Goal: Task Accomplishment & Management: Complete application form

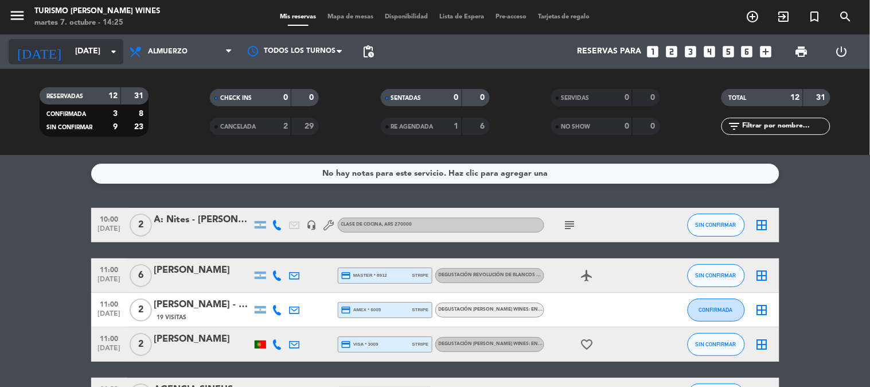
click at [90, 55] on input "[DATE]" at bounding box center [123, 51] width 109 height 21
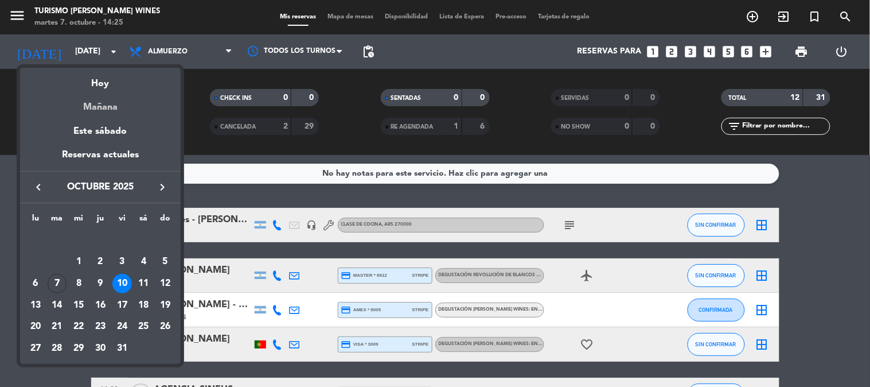
click at [100, 112] on div "Mañana" at bounding box center [100, 103] width 161 height 24
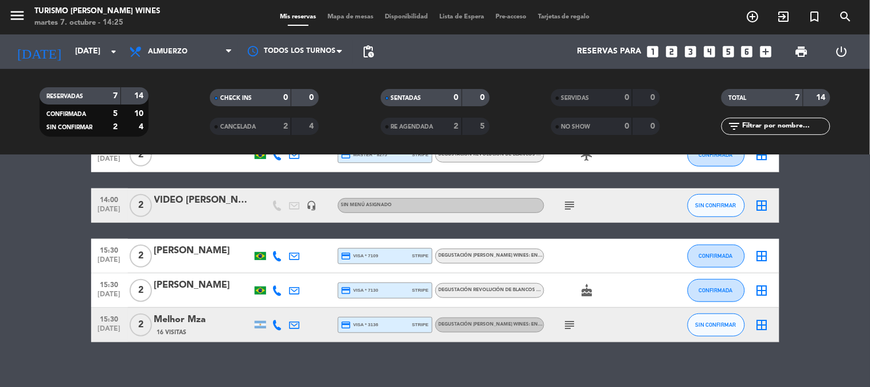
scroll to position [167, 0]
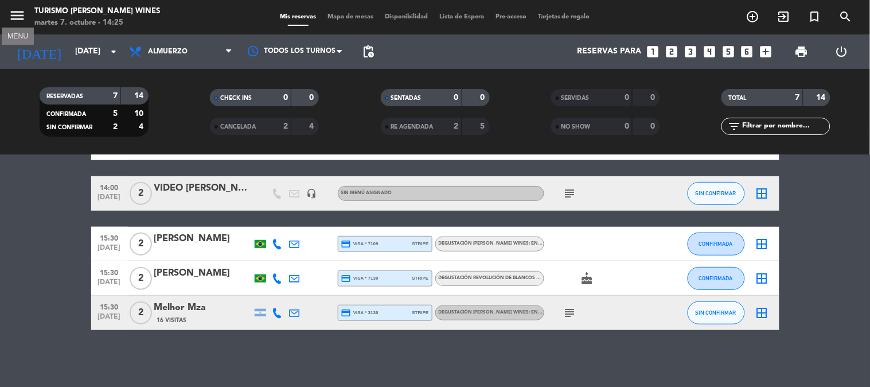
click at [19, 17] on icon "menu" at bounding box center [17, 15] width 17 height 17
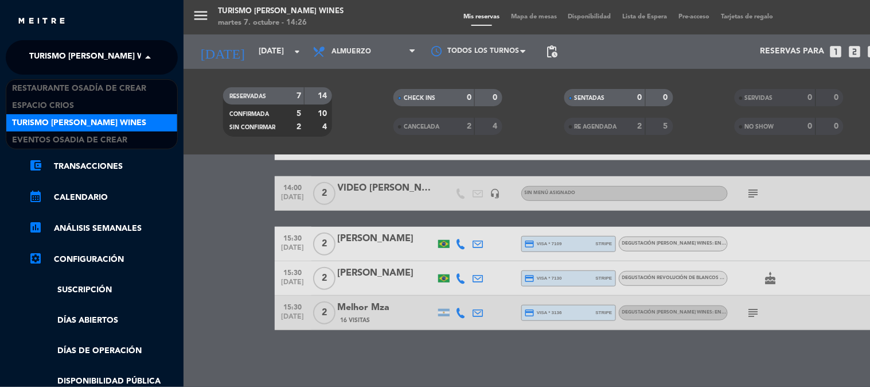
click at [133, 48] on span "Turismo [PERSON_NAME] Wines" at bounding box center [96, 57] width 134 height 24
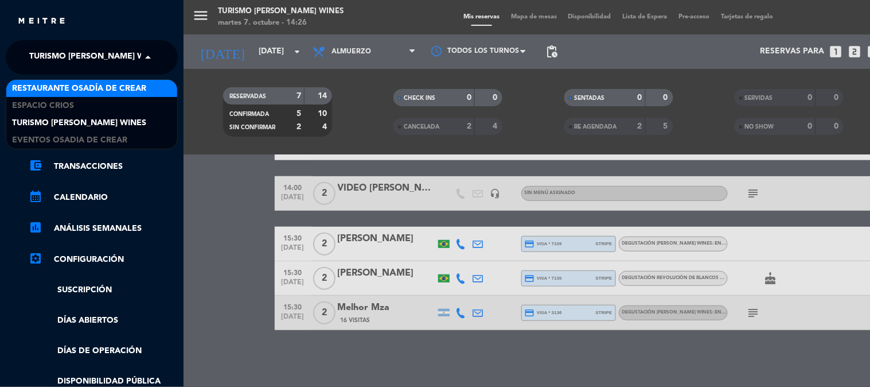
click at [131, 88] on span "Restaurante Osadía de Crear" at bounding box center [79, 88] width 134 height 13
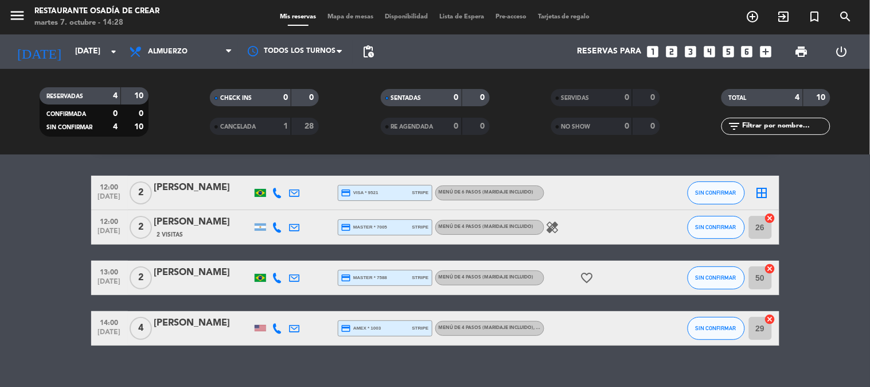
scroll to position [48, 0]
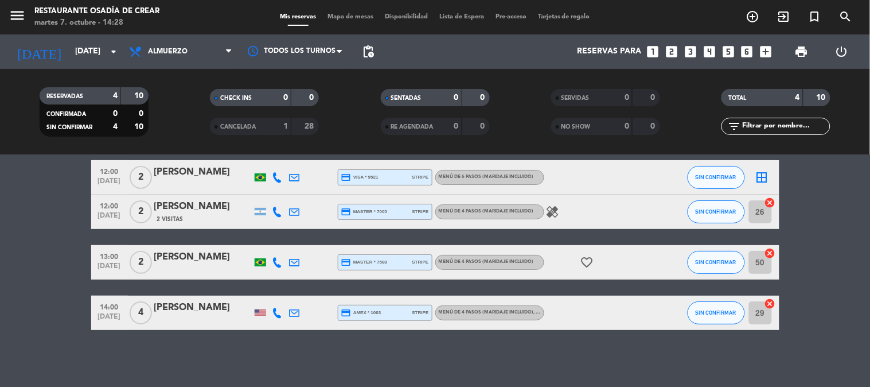
click at [279, 311] on icon at bounding box center [278, 313] width 10 height 10
click at [285, 291] on span "content_paste" at bounding box center [289, 293] width 9 height 9
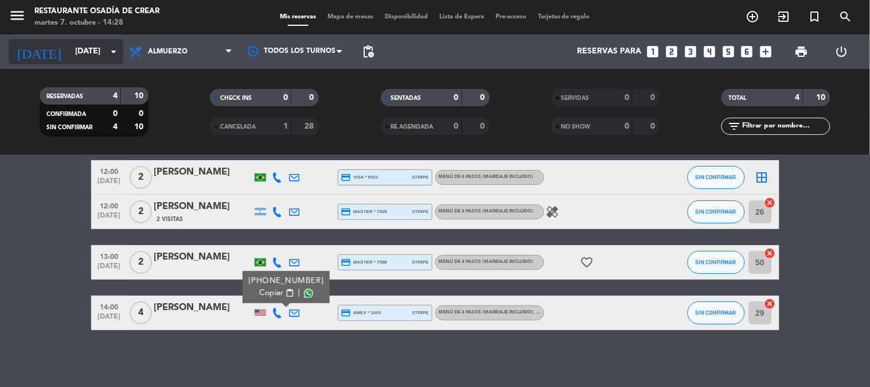
click at [85, 53] on input "[DATE]" at bounding box center [123, 51] width 109 height 21
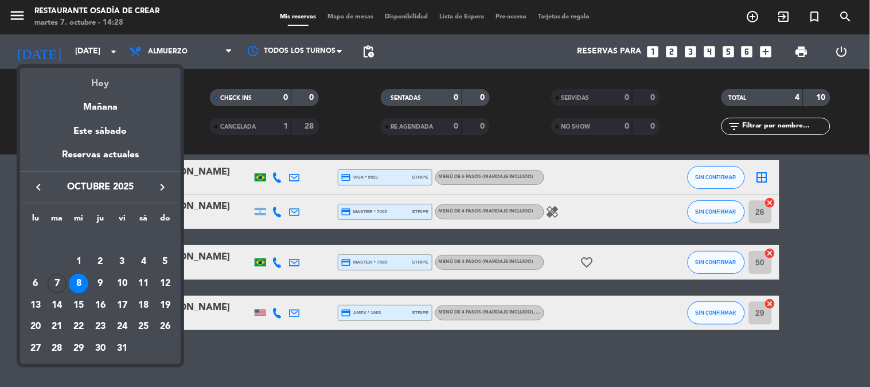
click at [93, 84] on div "Hoy" at bounding box center [100, 80] width 161 height 24
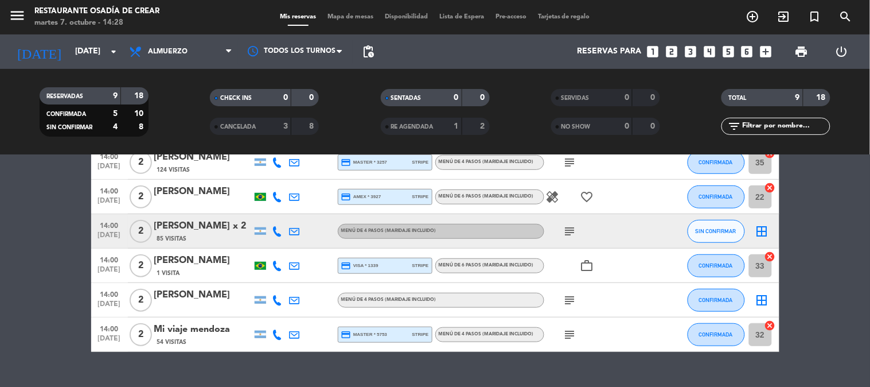
scroll to position [220, 0]
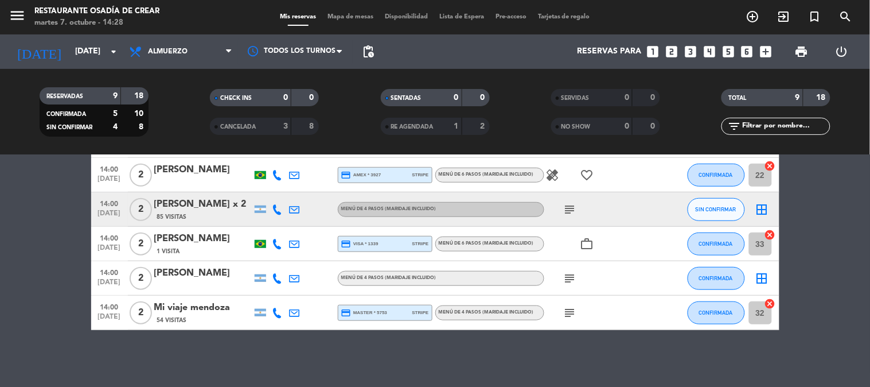
click at [275, 278] on icon at bounding box center [278, 278] width 10 height 10
click at [283, 260] on span "content_paste" at bounding box center [287, 258] width 9 height 9
click at [209, 228] on div "14:00 [DATE] 2 [PERSON_NAME] 1 Visita credit_card visa * 1339 stripe MENÚ DE 6 …" at bounding box center [435, 244] width 688 height 34
click at [271, 244] on div at bounding box center [277, 244] width 17 height 34
click at [278, 241] on icon at bounding box center [278, 244] width 10 height 10
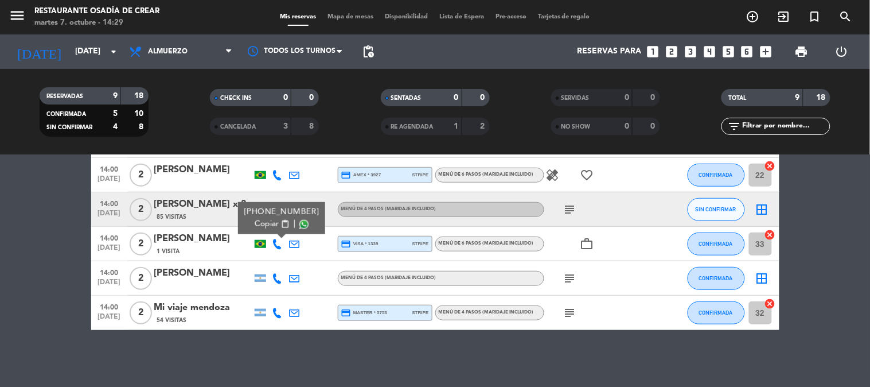
click at [281, 225] on span "content_paste" at bounding box center [285, 224] width 9 height 9
click at [95, 53] on input "[DATE]" at bounding box center [123, 51] width 109 height 21
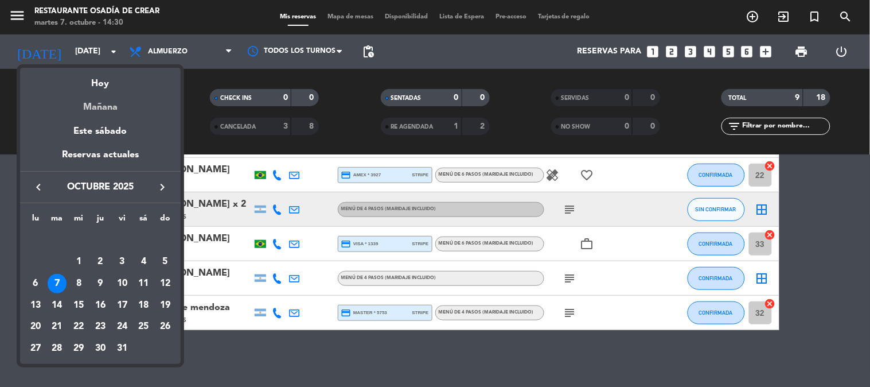
click at [106, 99] on div "Mañana" at bounding box center [100, 103] width 161 height 24
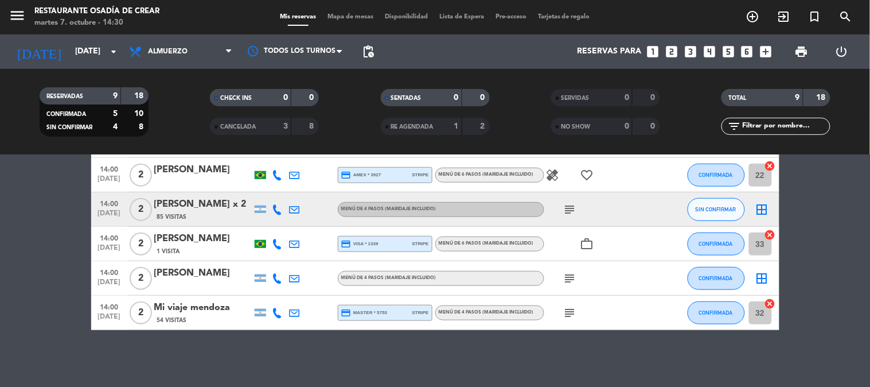
type input "[DATE]"
click at [13, 10] on icon "menu" at bounding box center [17, 15] width 17 height 17
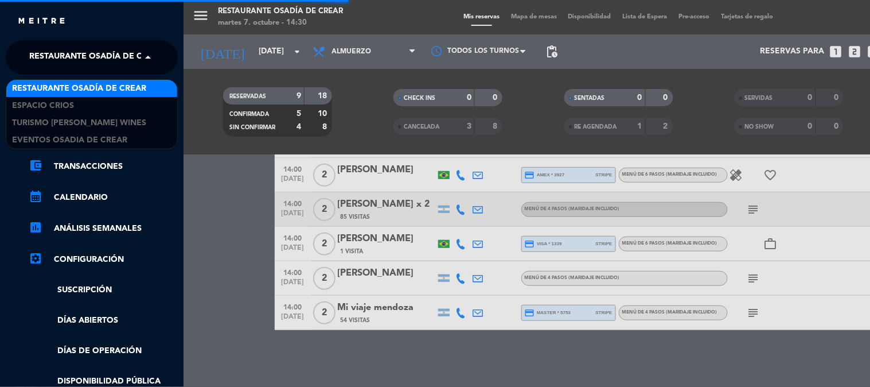
click at [50, 61] on span "Restaurante Osadía de Crear" at bounding box center [96, 57] width 134 height 24
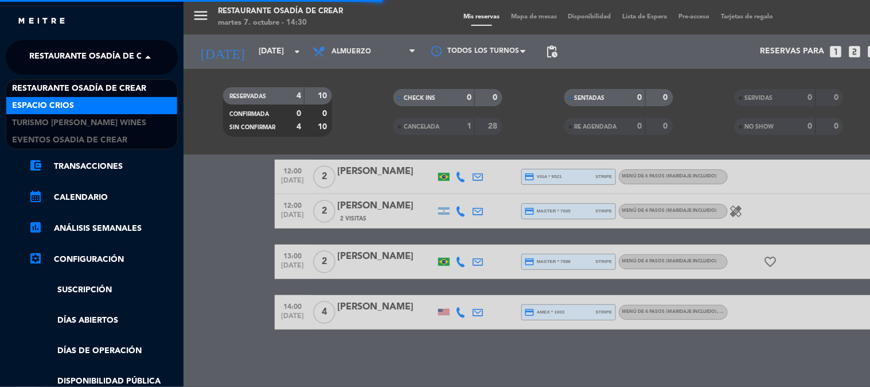
scroll to position [48, 0]
click at [71, 105] on span "Espacio Crios" at bounding box center [43, 105] width 62 height 13
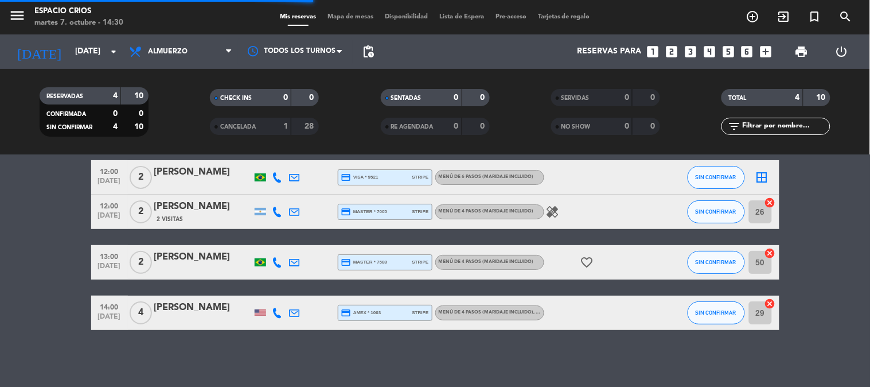
scroll to position [0, 0]
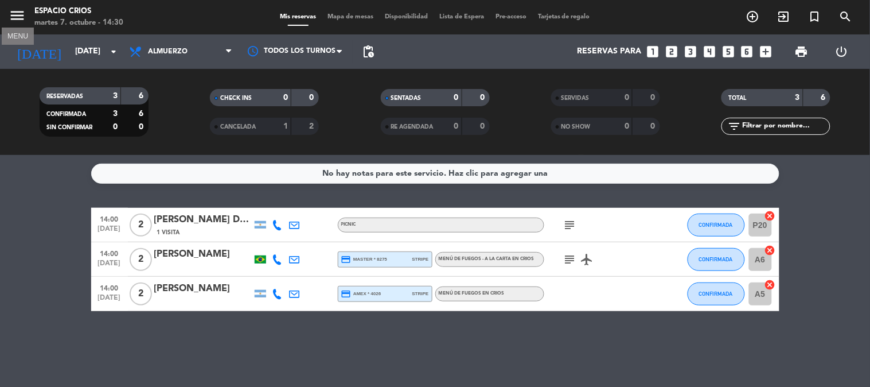
click at [23, 20] on icon "menu" at bounding box center [17, 15] width 17 height 17
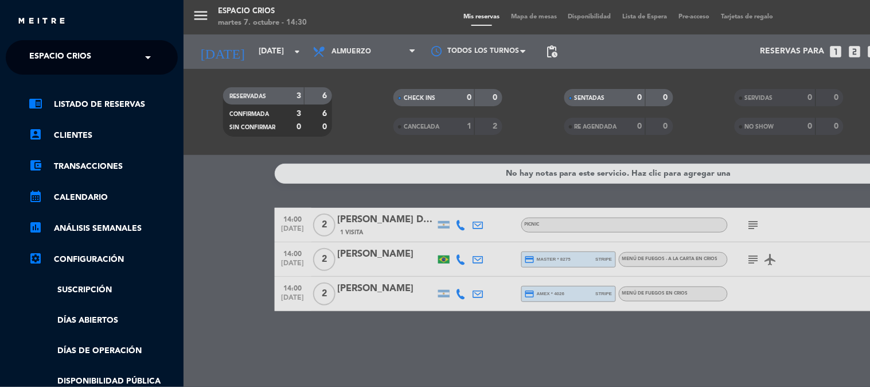
click at [72, 56] on span "Espacio Crios" at bounding box center [60, 57] width 62 height 24
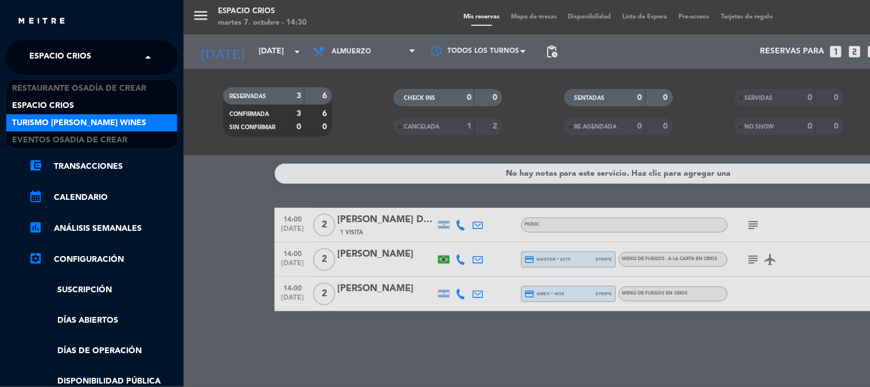
click at [95, 119] on span "Turismo [PERSON_NAME] Wines" at bounding box center [79, 122] width 134 height 13
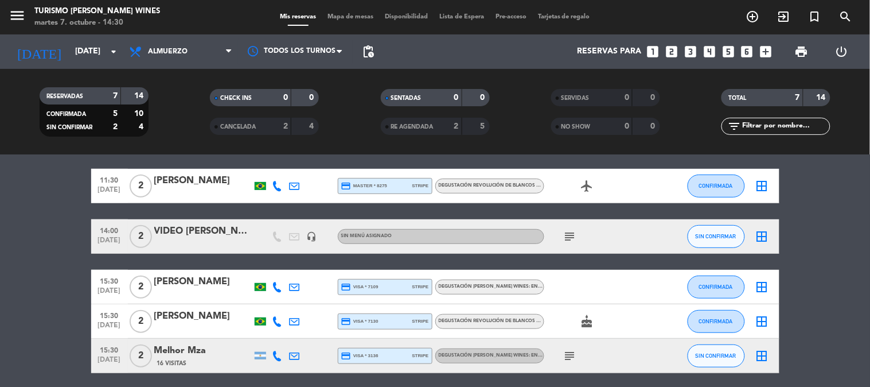
scroll to position [127, 0]
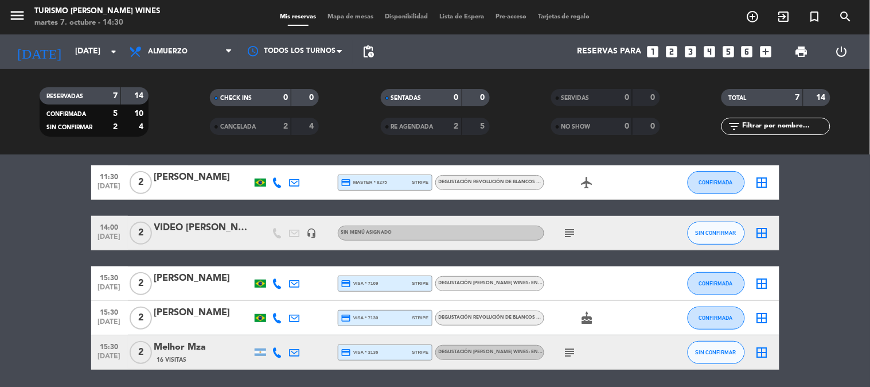
click at [184, 232] on div "VIDEO [PERSON_NAME] Y [PERSON_NAME]" at bounding box center [203, 227] width 98 height 15
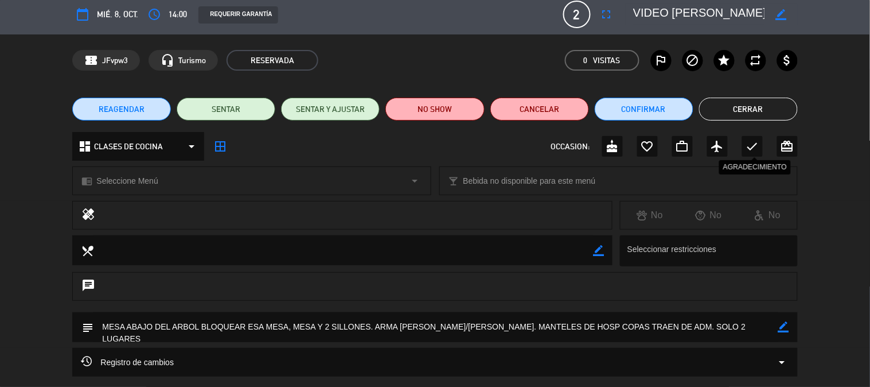
scroll to position [0, 0]
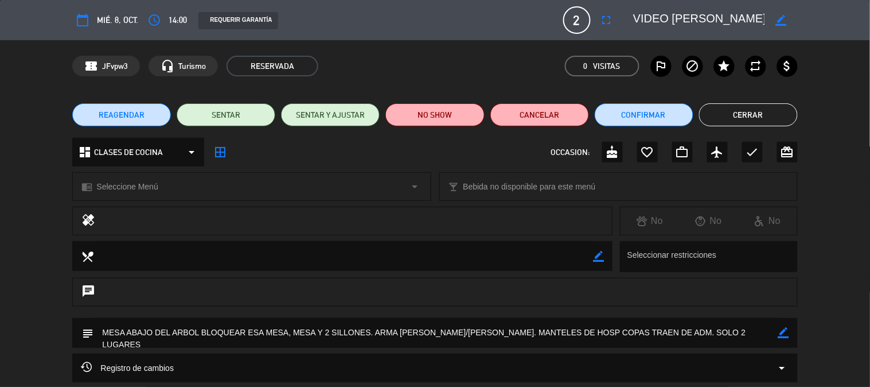
click at [749, 124] on button "Cerrar" at bounding box center [748, 114] width 99 height 23
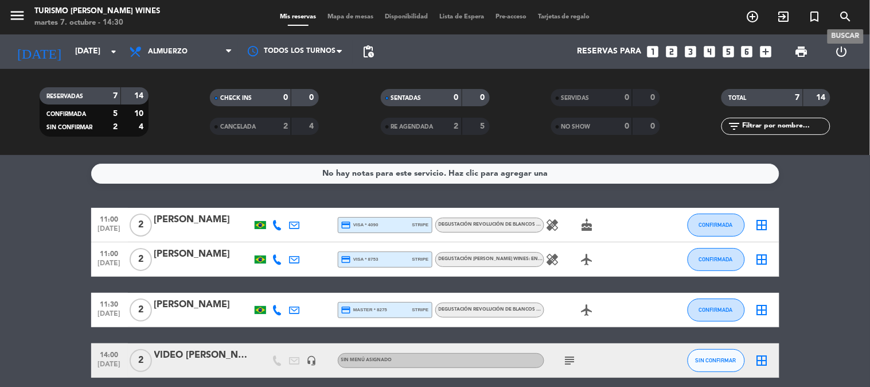
click at [850, 13] on icon "search" at bounding box center [846, 17] width 14 height 14
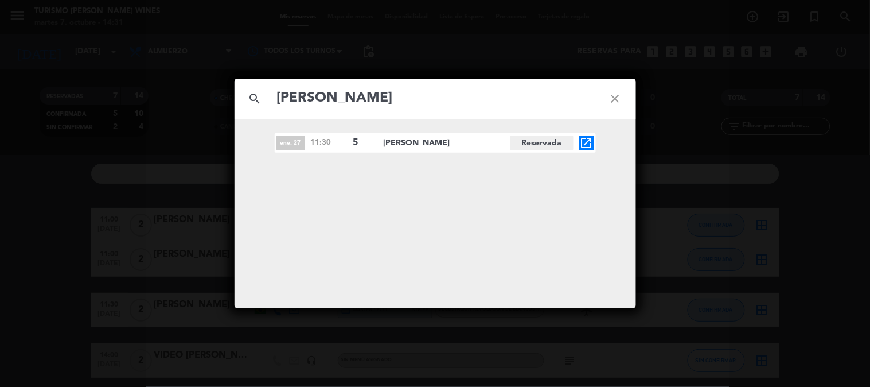
type input "[PERSON_NAME]"
click at [625, 92] on icon "close" at bounding box center [615, 98] width 41 height 41
click at [622, 98] on icon "close" at bounding box center [615, 98] width 41 height 41
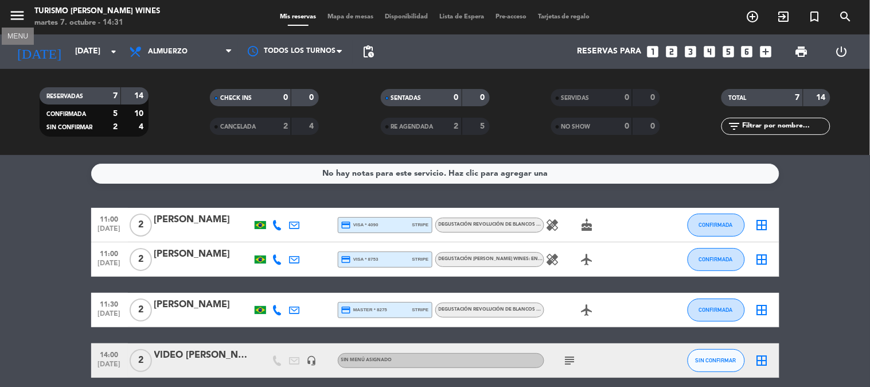
click at [14, 20] on icon "menu" at bounding box center [17, 15] width 17 height 17
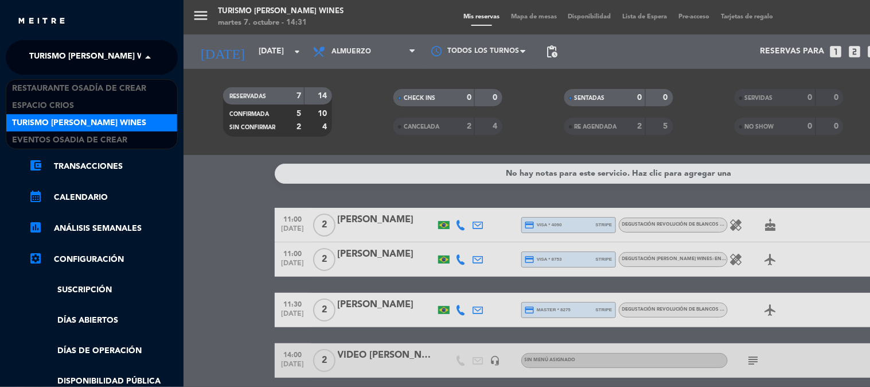
click at [33, 60] on span "Turismo [PERSON_NAME] Wines" at bounding box center [96, 57] width 134 height 24
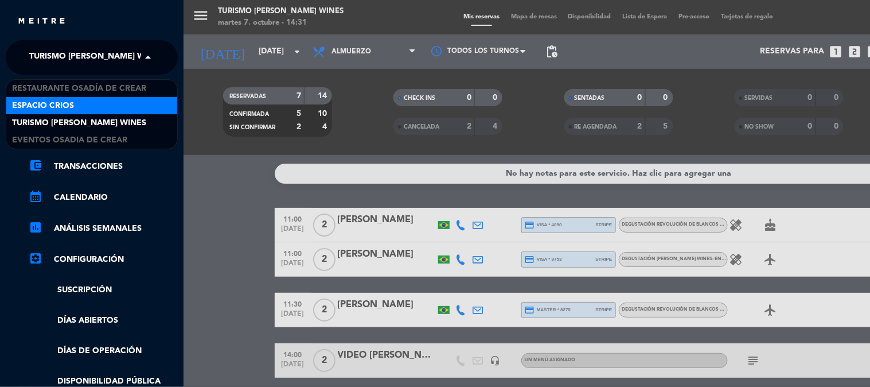
click at [50, 104] on span "Espacio Crios" at bounding box center [43, 105] width 62 height 13
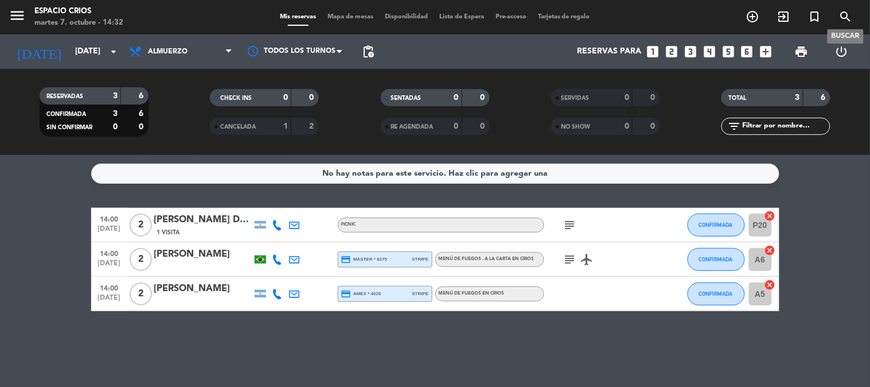
click at [842, 15] on icon "search" at bounding box center [846, 17] width 14 height 14
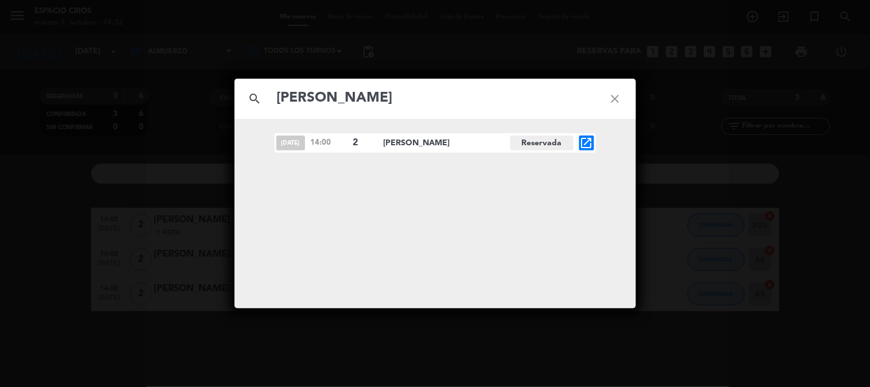
type input "[PERSON_NAME]"
click at [612, 98] on icon "close" at bounding box center [615, 98] width 41 height 41
click at [613, 92] on icon "close" at bounding box center [615, 98] width 41 height 41
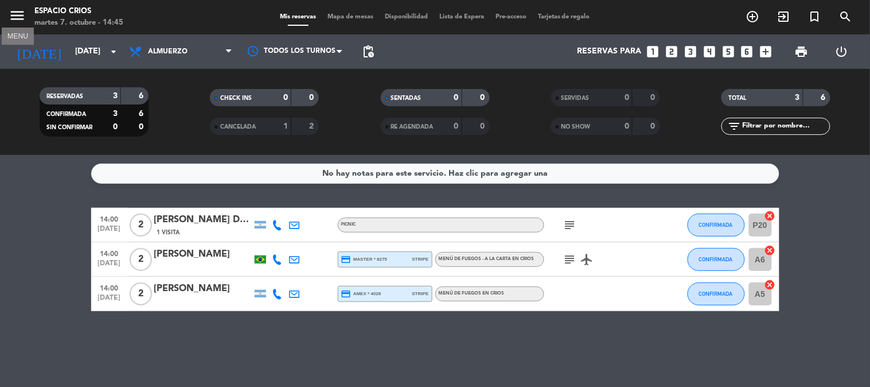
click at [18, 13] on icon "menu" at bounding box center [17, 15] width 17 height 17
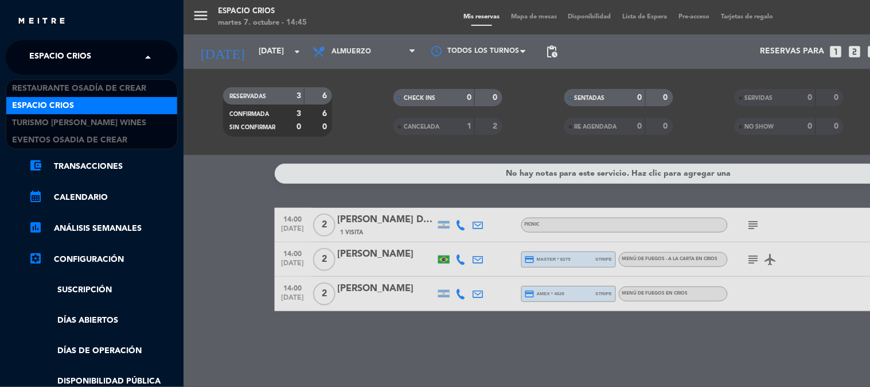
click at [66, 56] on span "Espacio Crios" at bounding box center [60, 57] width 62 height 24
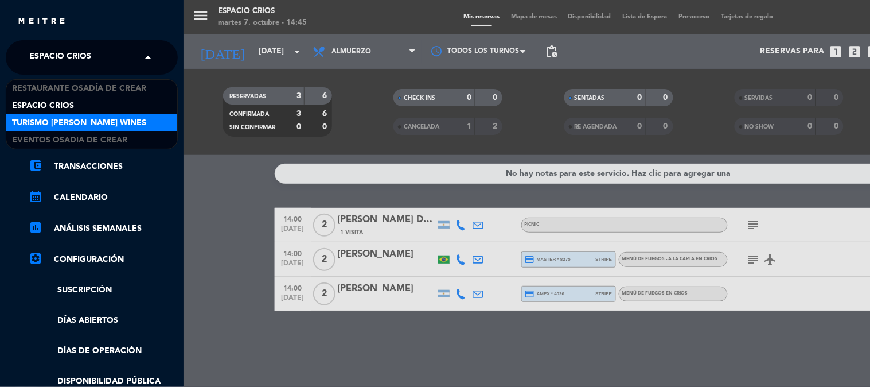
click at [79, 118] on span "Turismo [PERSON_NAME] Wines" at bounding box center [79, 122] width 134 height 13
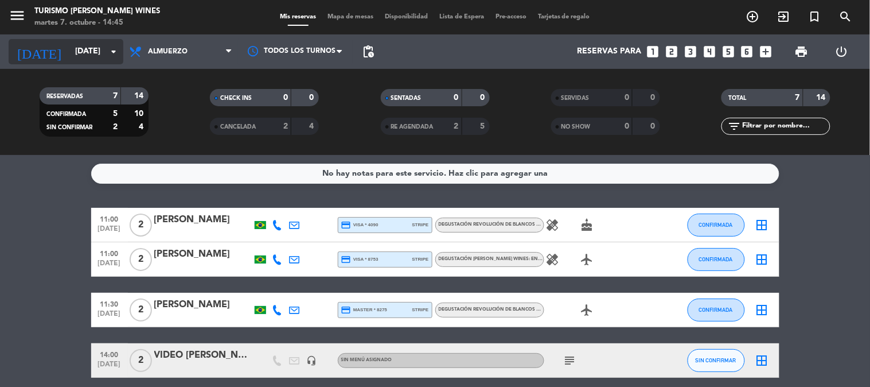
click at [101, 39] on div "[DATE] [DATE] arrow_drop_down" at bounding box center [66, 51] width 115 height 25
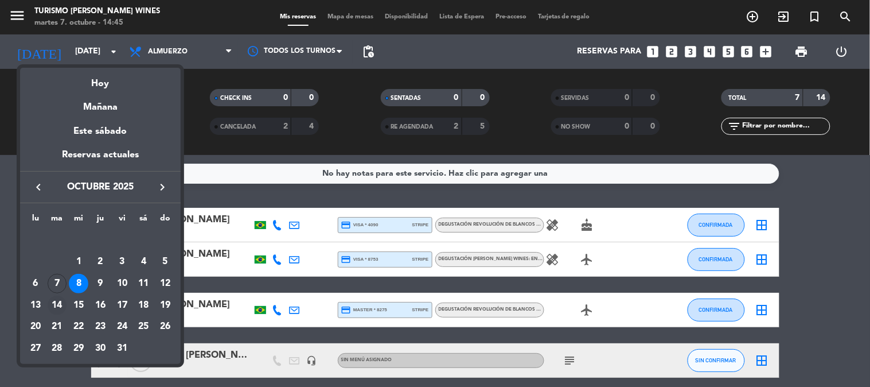
click at [50, 309] on div "14" at bounding box center [58, 305] width 20 height 20
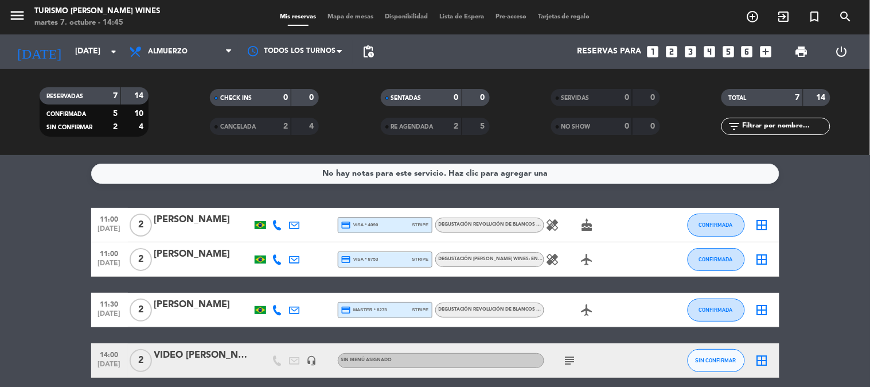
type input "[DATE]"
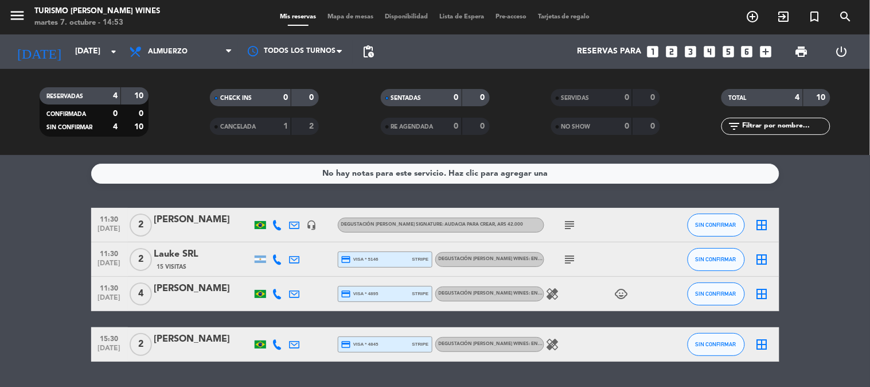
click at [678, 48] on icon "looks_two" at bounding box center [671, 51] width 15 height 15
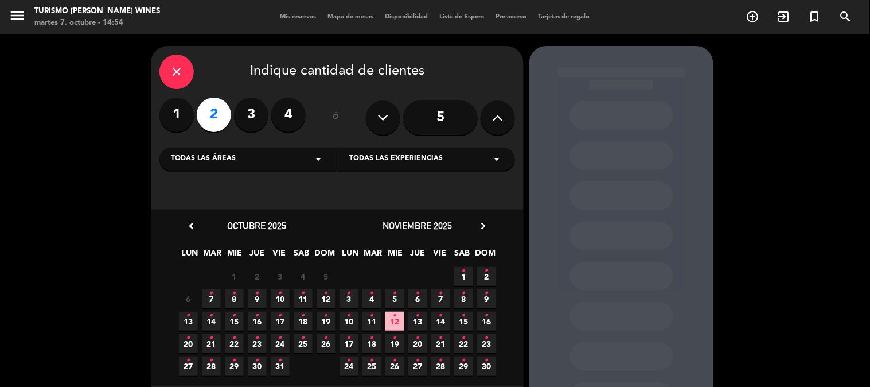
click at [270, 155] on div "Todas las áreas arrow_drop_down" at bounding box center [247, 158] width 177 height 23
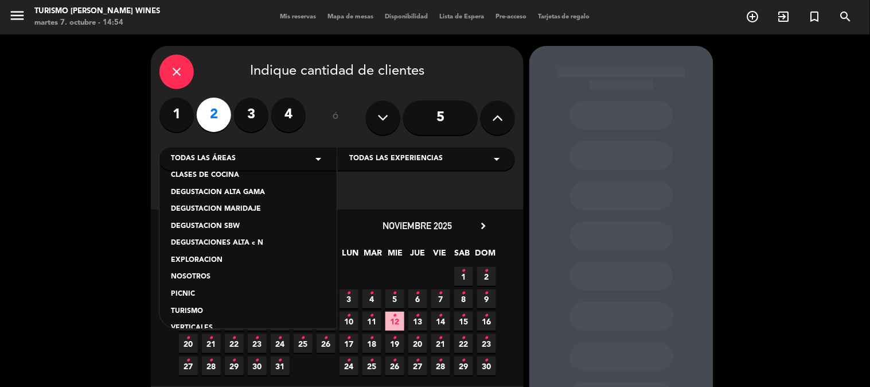
scroll to position [33, 0]
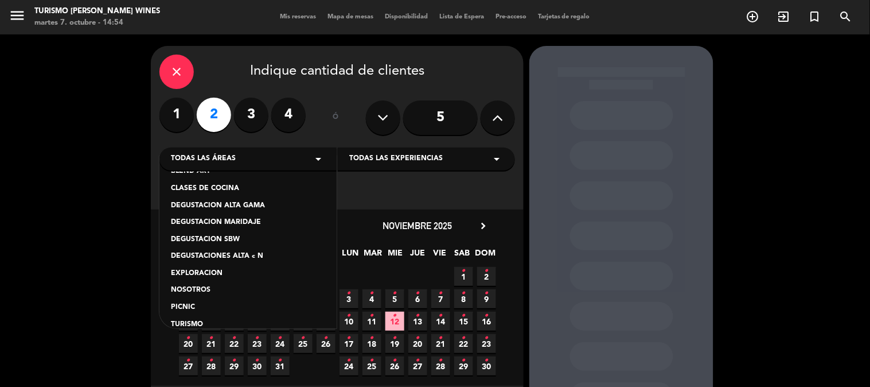
click at [273, 201] on div "DEGUSTACION ALTA GAMA" at bounding box center [248, 205] width 154 height 11
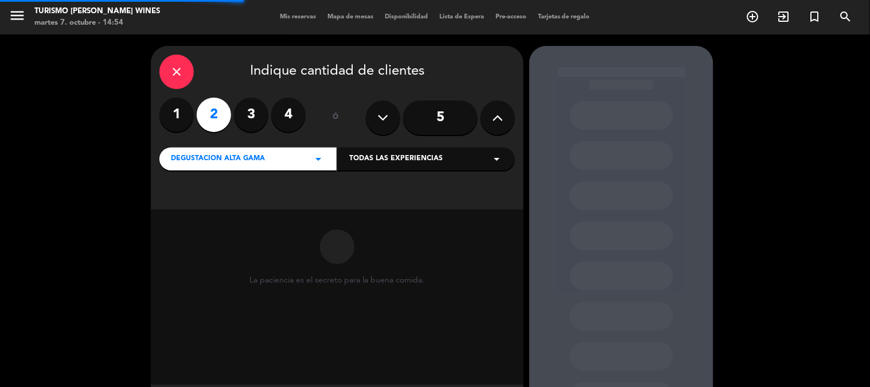
click at [414, 150] on div "Todas las experiencias arrow_drop_down" at bounding box center [426, 158] width 177 height 23
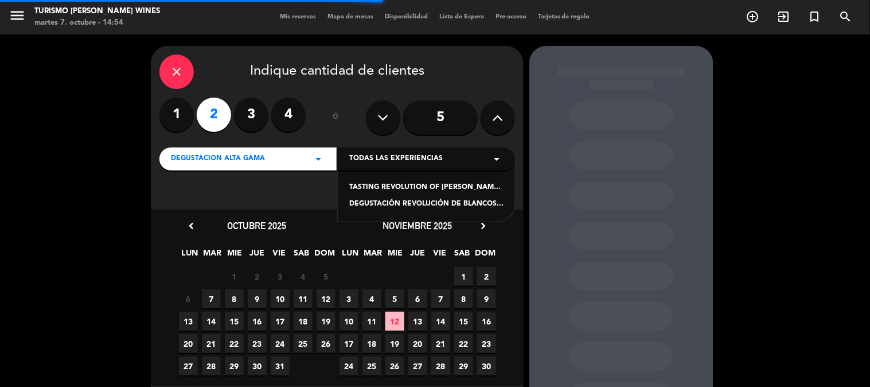
click at [414, 207] on div "DEGUSTACIÓN REVOLUCIÓN DE BLANCOS Y ROSADOS" at bounding box center [426, 204] width 154 height 11
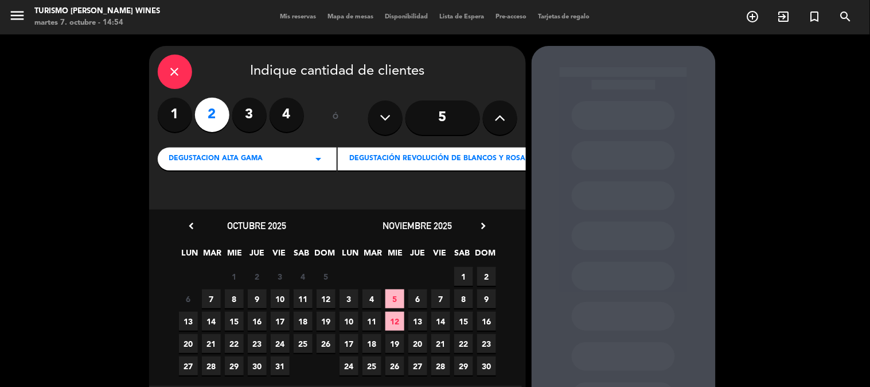
click at [278, 299] on span "10" at bounding box center [280, 298] width 19 height 19
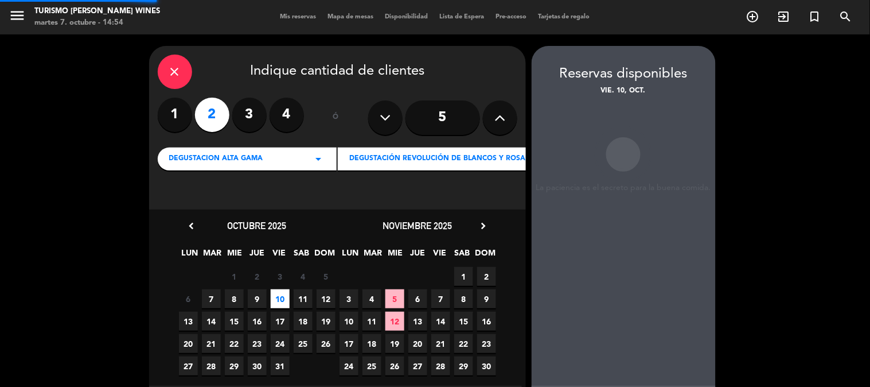
scroll to position [46, 0]
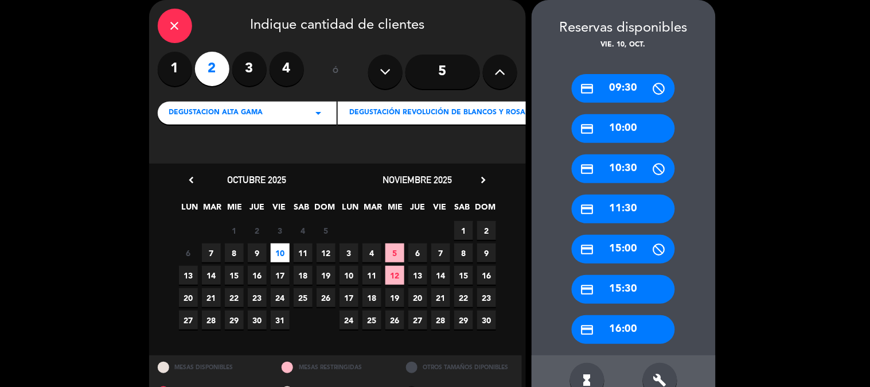
click at [640, 291] on div "credit_card 15:30" at bounding box center [623, 289] width 103 height 29
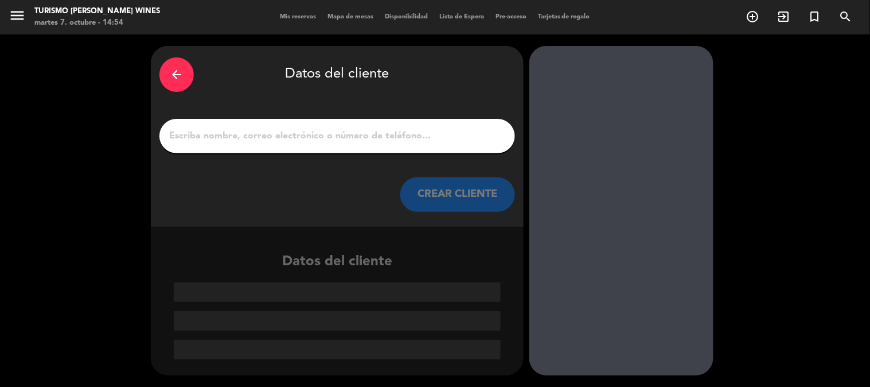
click at [457, 208] on button "CREAR CLIENTE" at bounding box center [457, 194] width 115 height 34
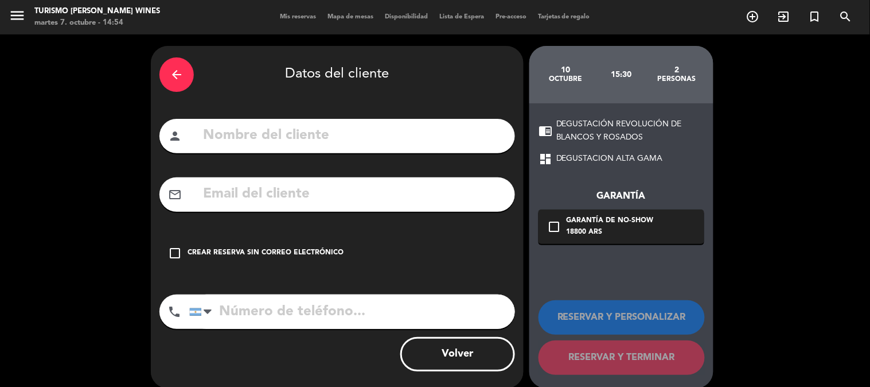
click at [413, 115] on div "arrow_back Datos del cliente person mail_outline check_box_outline_blank Crear …" at bounding box center [337, 217] width 373 height 343
click at [409, 126] on input "text" at bounding box center [354, 136] width 305 height 24
paste input "Picnic tiene un valor de $47.000 por persona - Para empezar, podrán optar por u…"
type input "P"
paste input "[PERSON_NAME] y [PERSON_NAME]"
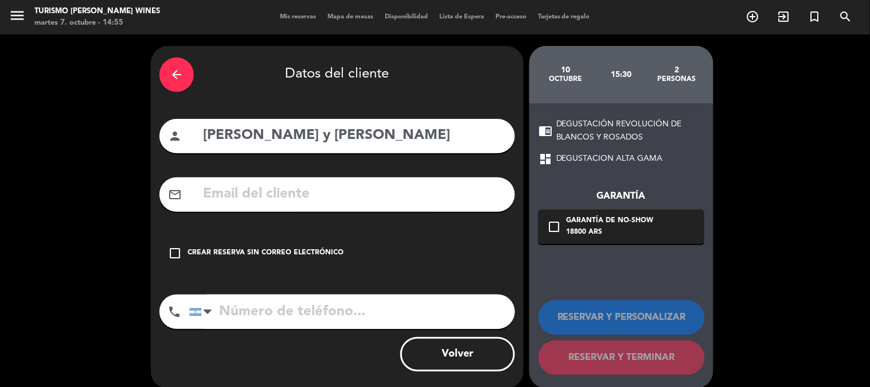
type input "[PERSON_NAME] y [PERSON_NAME]"
click at [290, 194] on input "text" at bounding box center [354, 194] width 305 height 24
paste input "[EMAIL_ADDRESS][DOMAIN_NAME]"
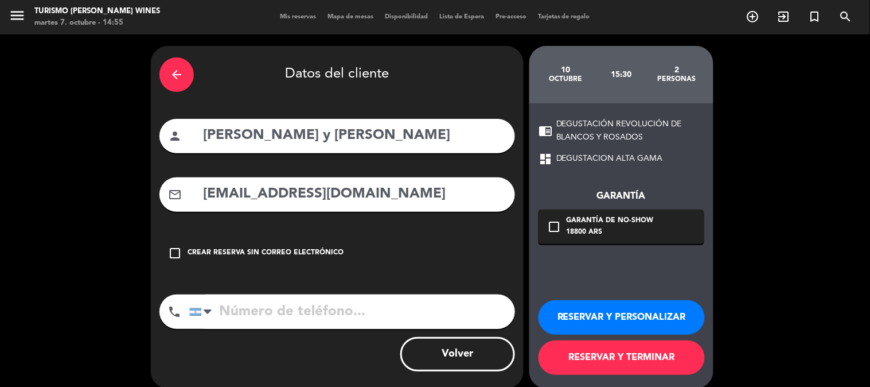
type input "[EMAIL_ADDRESS][DOMAIN_NAME]"
click at [309, 317] on input "tel" at bounding box center [352, 311] width 326 height 34
paste input "[PHONE_NUMBER]"
type input "[PHONE_NUMBER]"
click at [552, 225] on icon "check_box_outline_blank" at bounding box center [554, 227] width 14 height 14
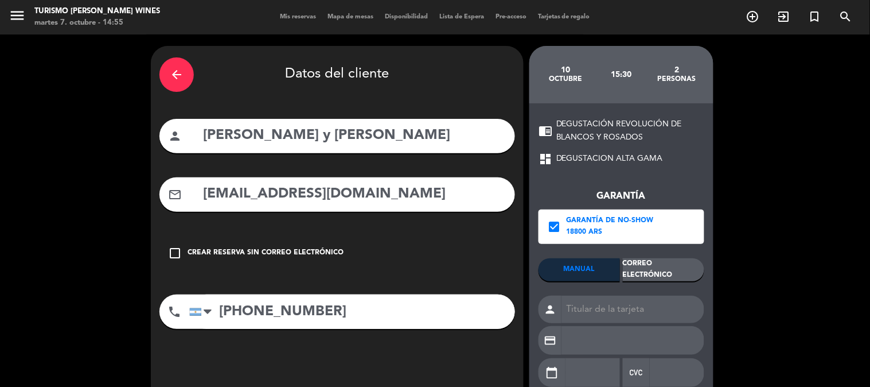
click at [653, 271] on div "Correo Electrónico" at bounding box center [663, 269] width 81 height 23
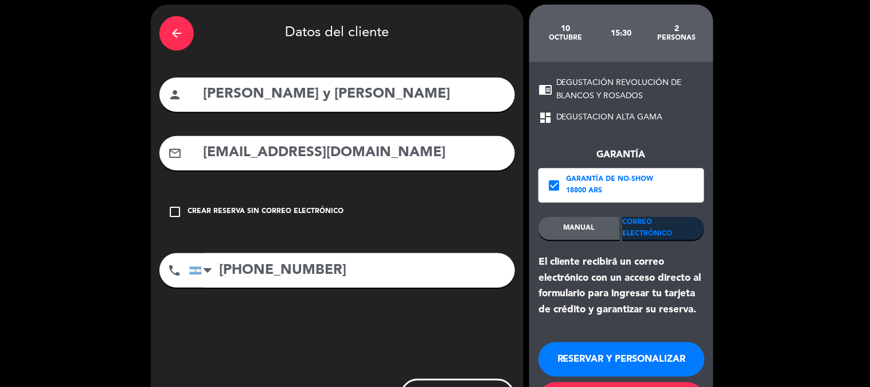
scroll to position [96, 0]
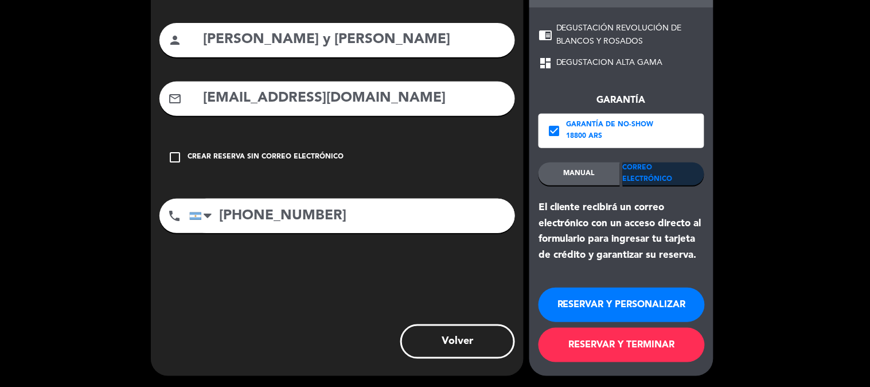
click at [645, 345] on button "RESERVAR Y TERMINAR" at bounding box center [622, 345] width 166 height 34
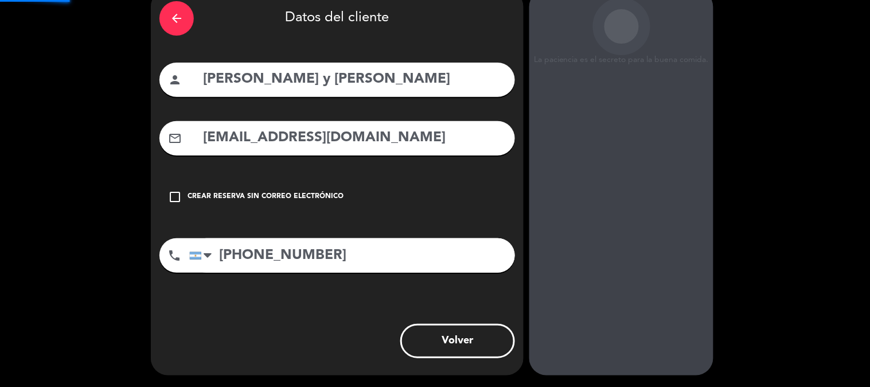
scroll to position [55, 0]
